Goal: Information Seeking & Learning: Find specific page/section

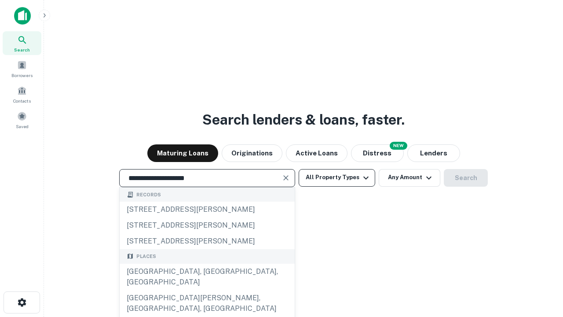
click at [207, 290] on div "[GEOGRAPHIC_DATA], [GEOGRAPHIC_DATA], [GEOGRAPHIC_DATA]" at bounding box center [207, 276] width 175 height 26
click at [337, 177] on button "All Property Types" at bounding box center [337, 178] width 77 height 18
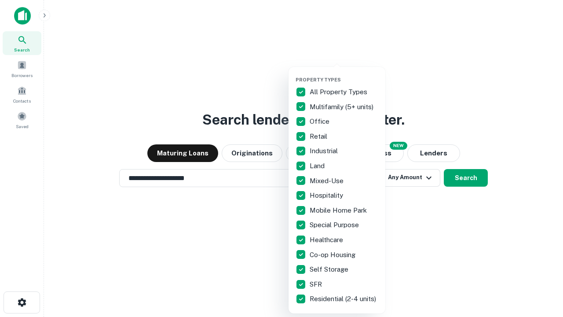
type input "**********"
click at [344, 74] on button "button" at bounding box center [344, 74] width 97 height 0
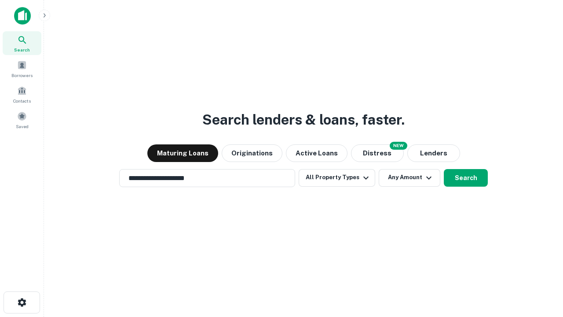
scroll to position [14, 0]
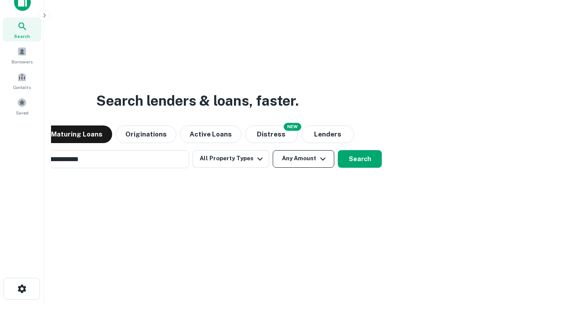
click at [273, 150] on button "Any Amount" at bounding box center [304, 159] width 62 height 18
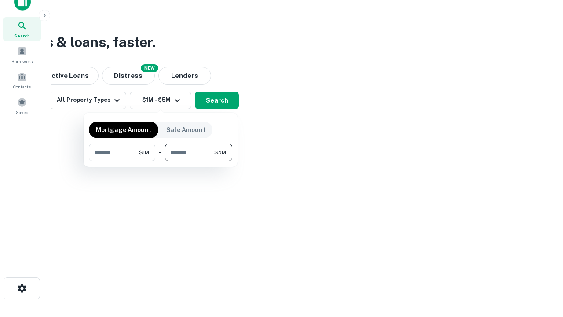
type input "*******"
click at [161, 161] on button "button" at bounding box center [160, 161] width 143 height 0
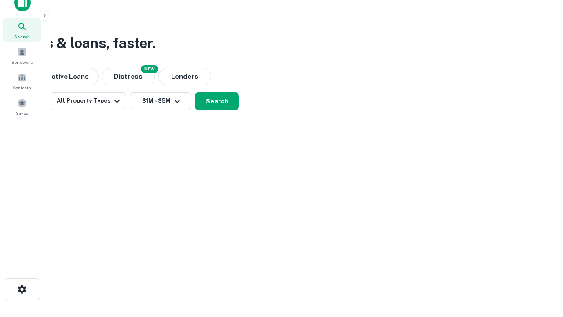
scroll to position [5, 162]
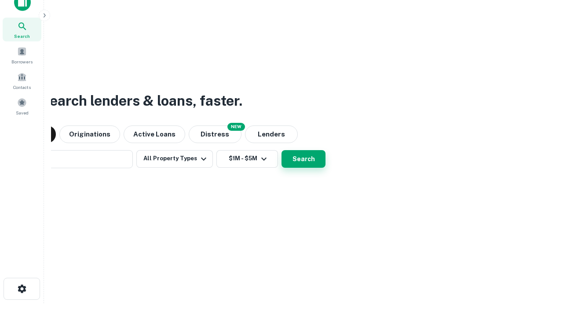
click at [281, 150] on button "Search" at bounding box center [303, 159] width 44 height 18
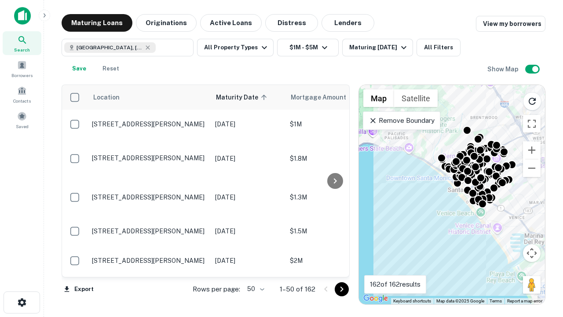
click at [254, 289] on body "Search Borrowers Contacts Saved Maturing Loans Originations Active Loans Distre…" at bounding box center [281, 158] width 563 height 317
click at [255, 267] on li "25" at bounding box center [255, 267] width 26 height 16
